Goal: Task Accomplishment & Management: Manage account settings

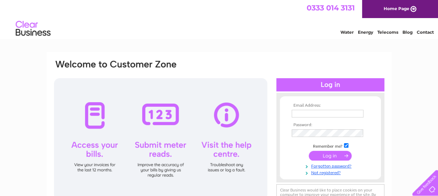
type input "[PERSON_NAME][EMAIL_ADDRESS][PERSON_NAME][DOMAIN_NAME]"
click at [320, 154] on input "submit" at bounding box center [330, 156] width 43 height 10
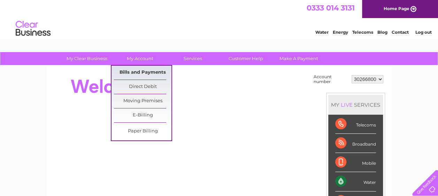
click at [153, 75] on link "Bills and Payments" at bounding box center [142, 73] width 57 height 14
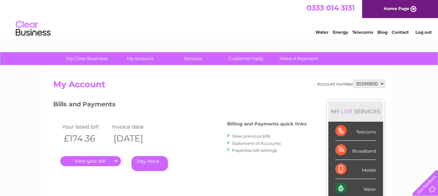
click at [94, 156] on link "." at bounding box center [90, 161] width 61 height 10
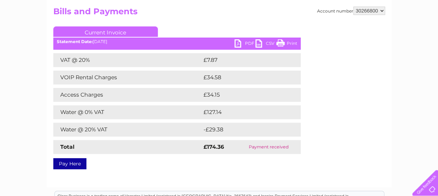
scroll to position [66, 0]
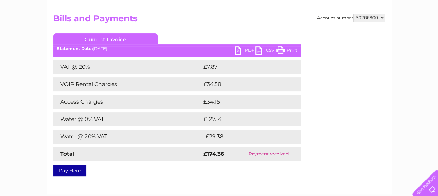
click at [240, 50] on link "PDF" at bounding box center [244, 51] width 21 height 10
